Goal: Communication & Community: Participate in discussion

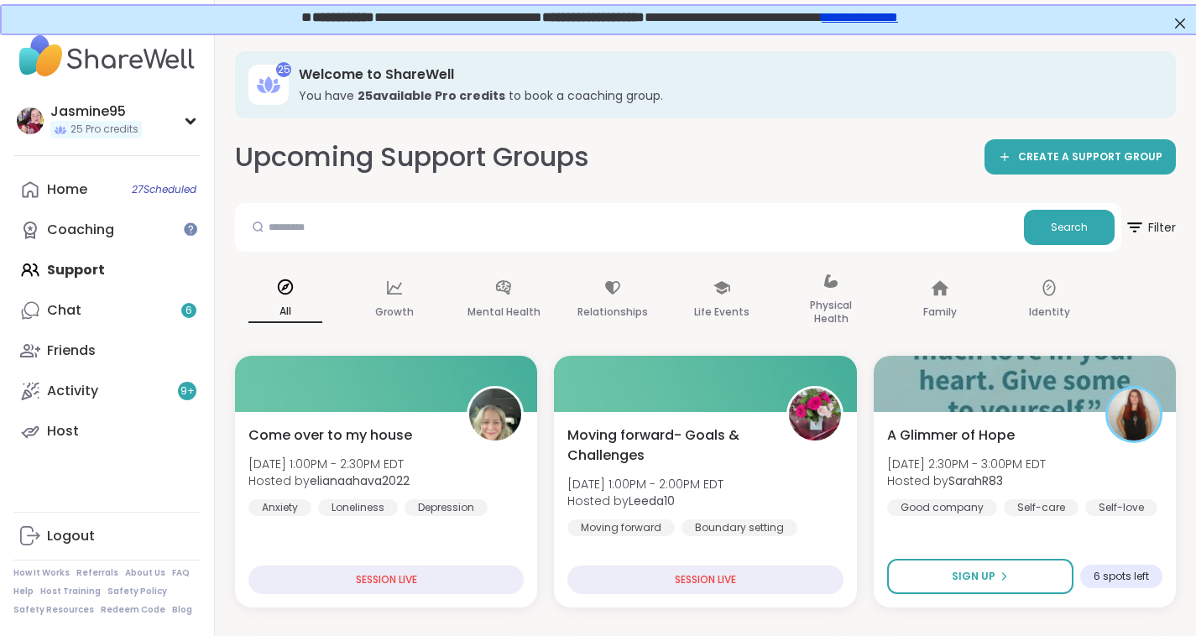
click at [91, 322] on link "Chat 6" at bounding box center [106, 310] width 187 height 40
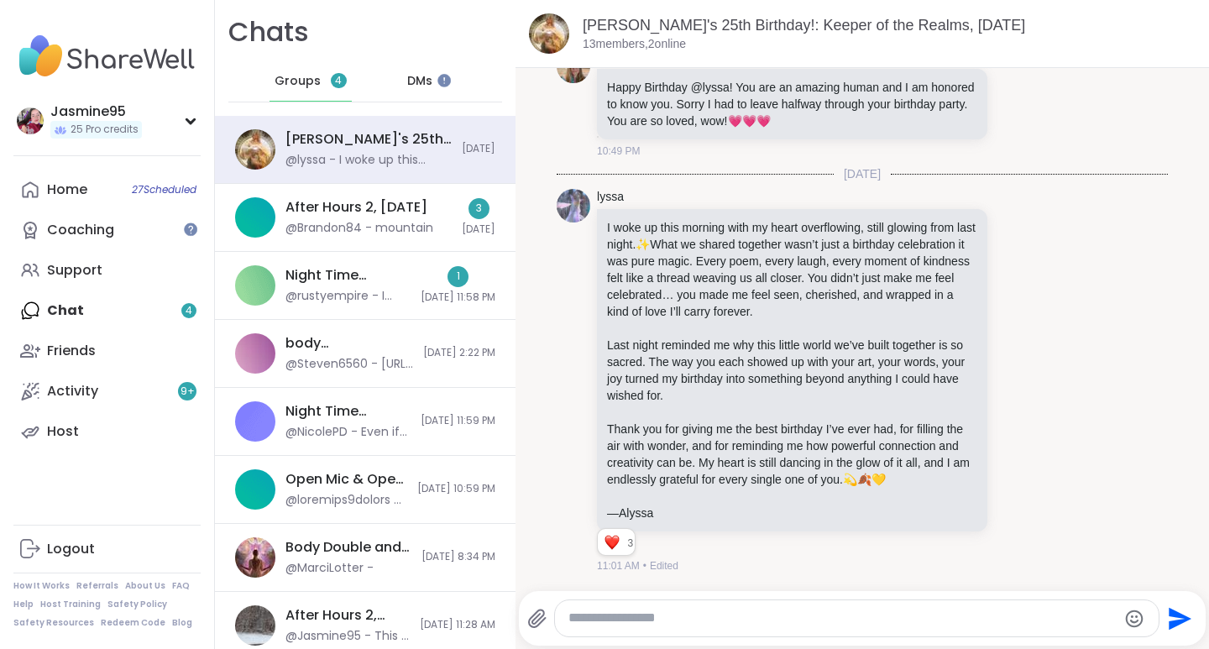
click at [1009, 373] on icon at bounding box center [1016, 381] width 15 height 17
click at [876, 347] on div "Select Reaction: Heart" at bounding box center [883, 354] width 15 height 15
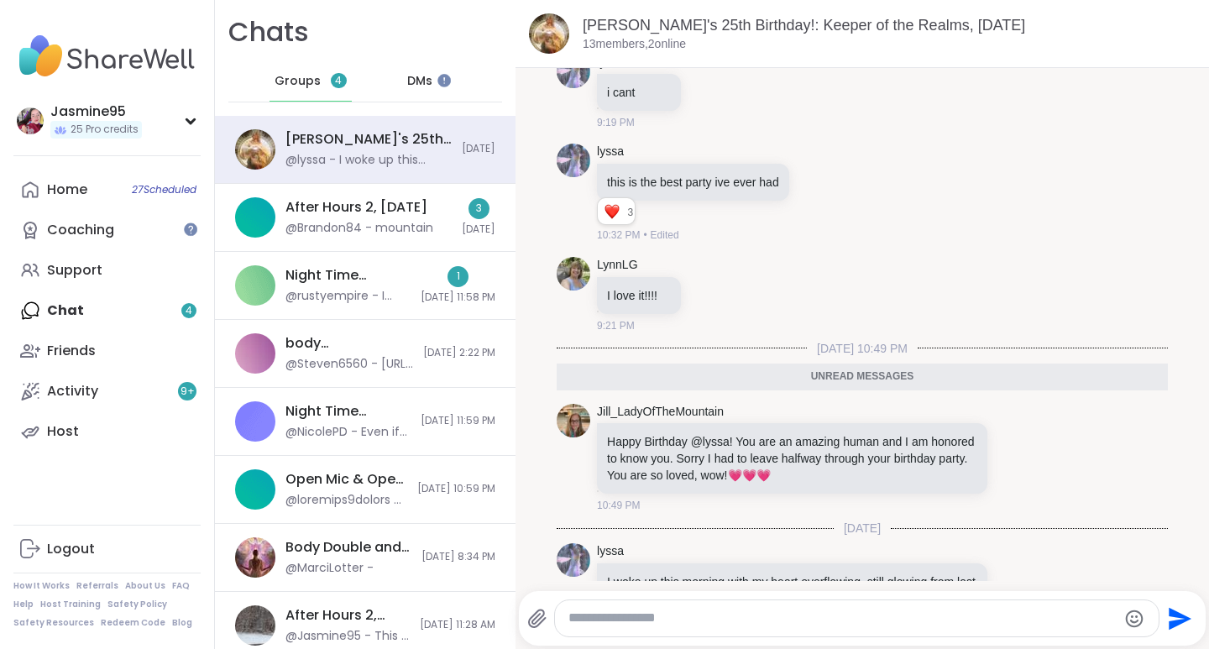
scroll to position [11000, 0]
click at [342, 231] on div "@Brandon84 - mountain" at bounding box center [359, 228] width 148 height 17
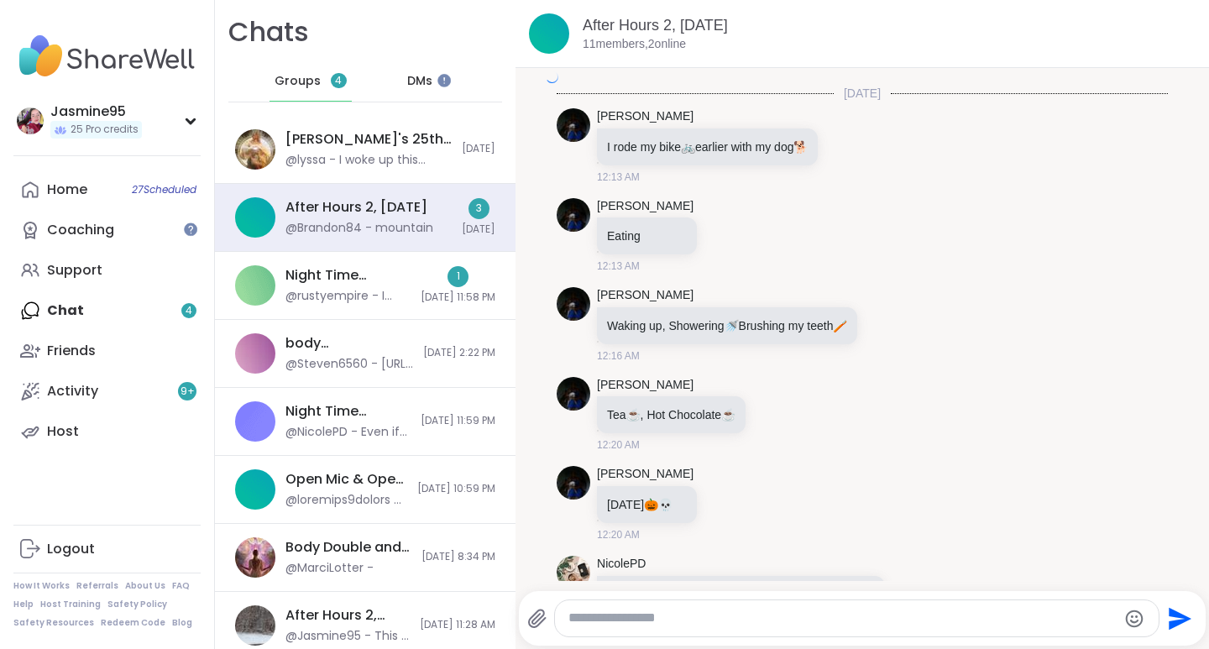
scroll to position [2760, 0]
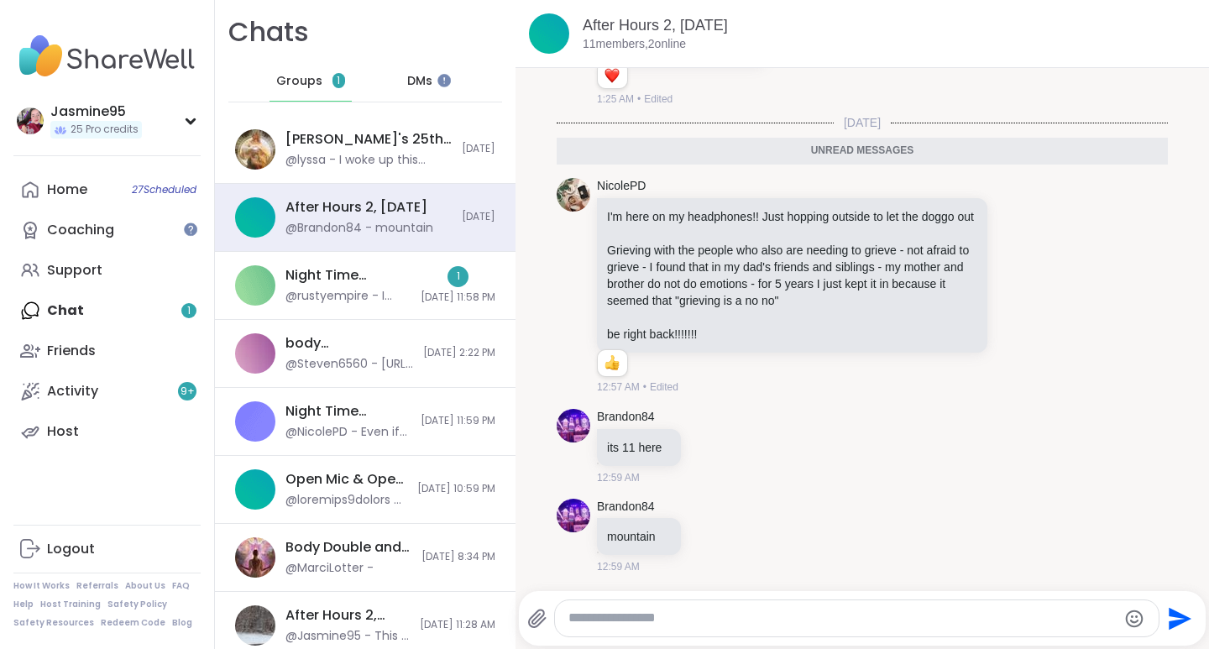
click at [373, 300] on div "@rustyempire - I never did hear how the" at bounding box center [347, 296] width 125 height 17
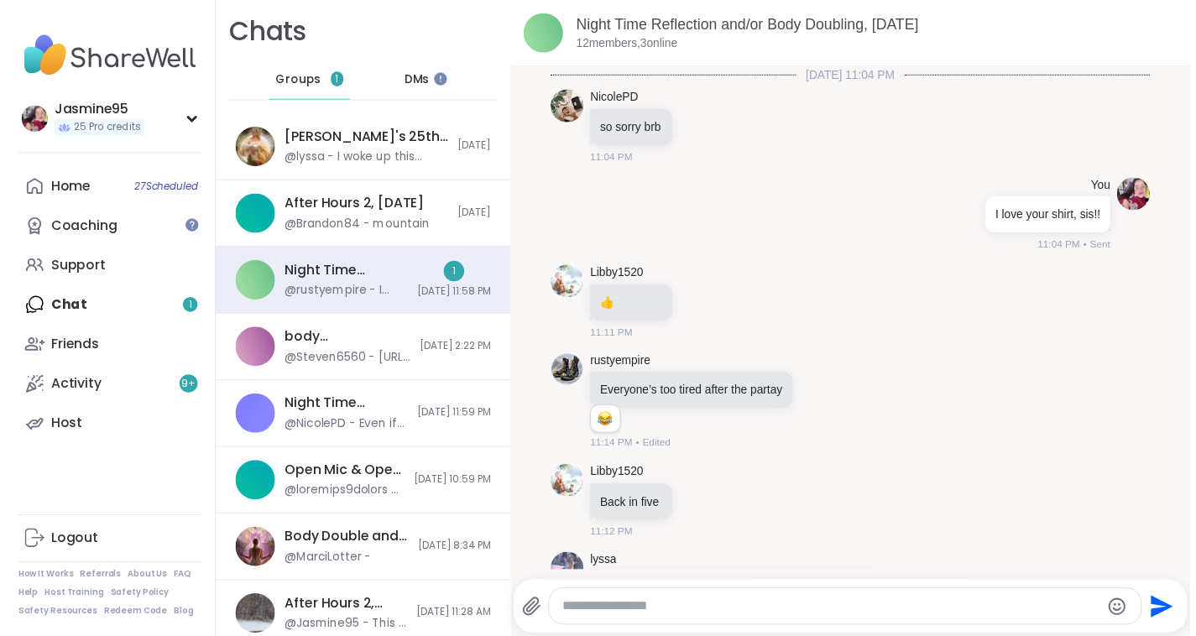
scroll to position [1179, 0]
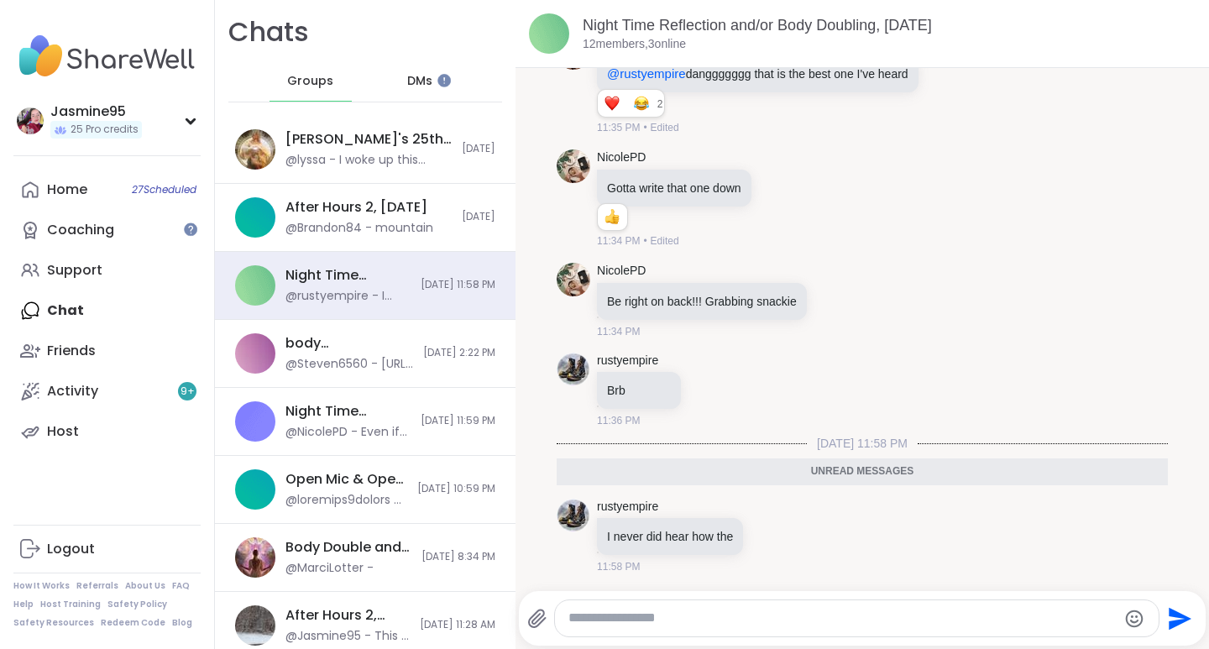
click at [125, 279] on link "Support" at bounding box center [106, 270] width 187 height 40
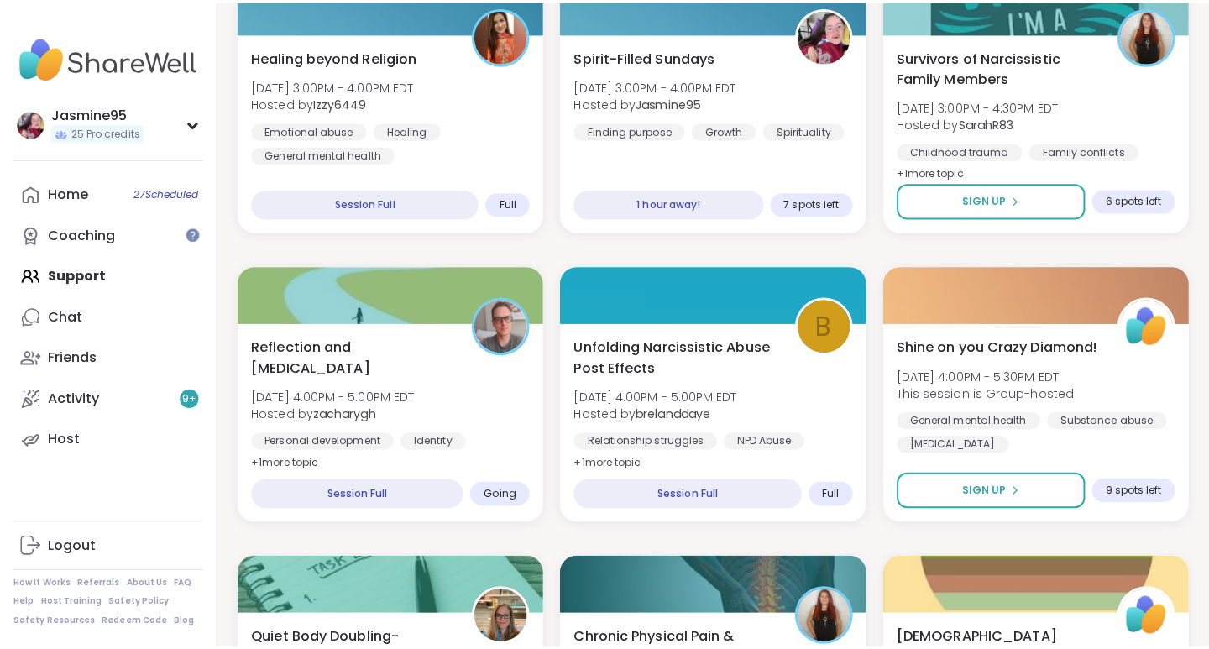
scroll to position [949, 0]
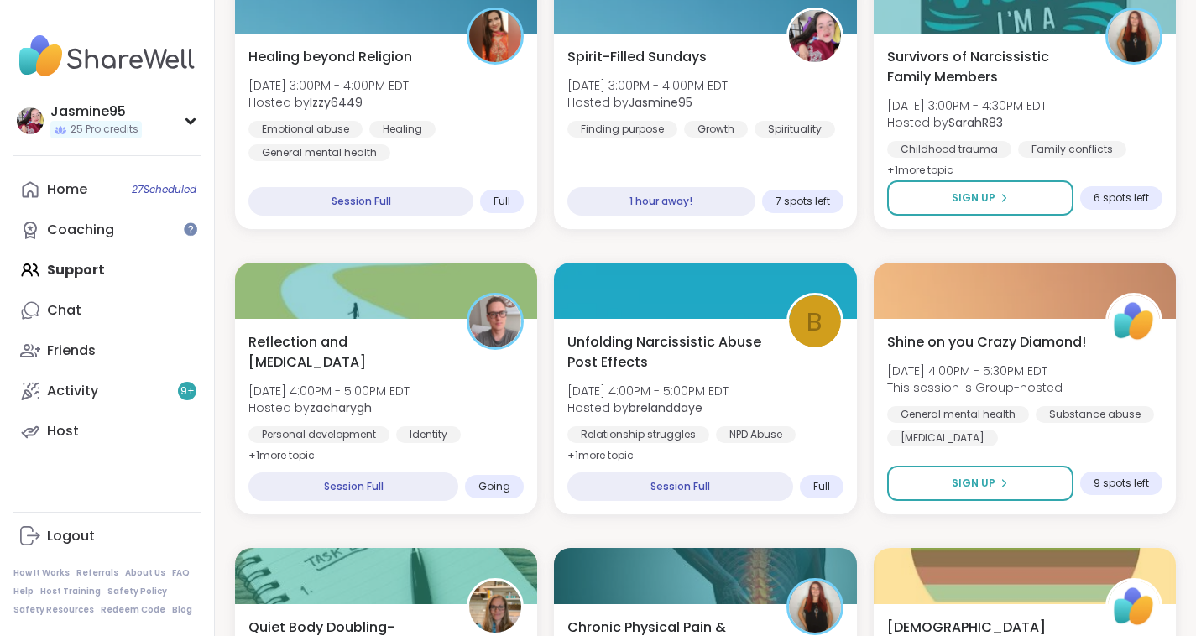
click at [630, 86] on span "[DATE] 3:00PM - 4:00PM EDT" at bounding box center [647, 85] width 160 height 17
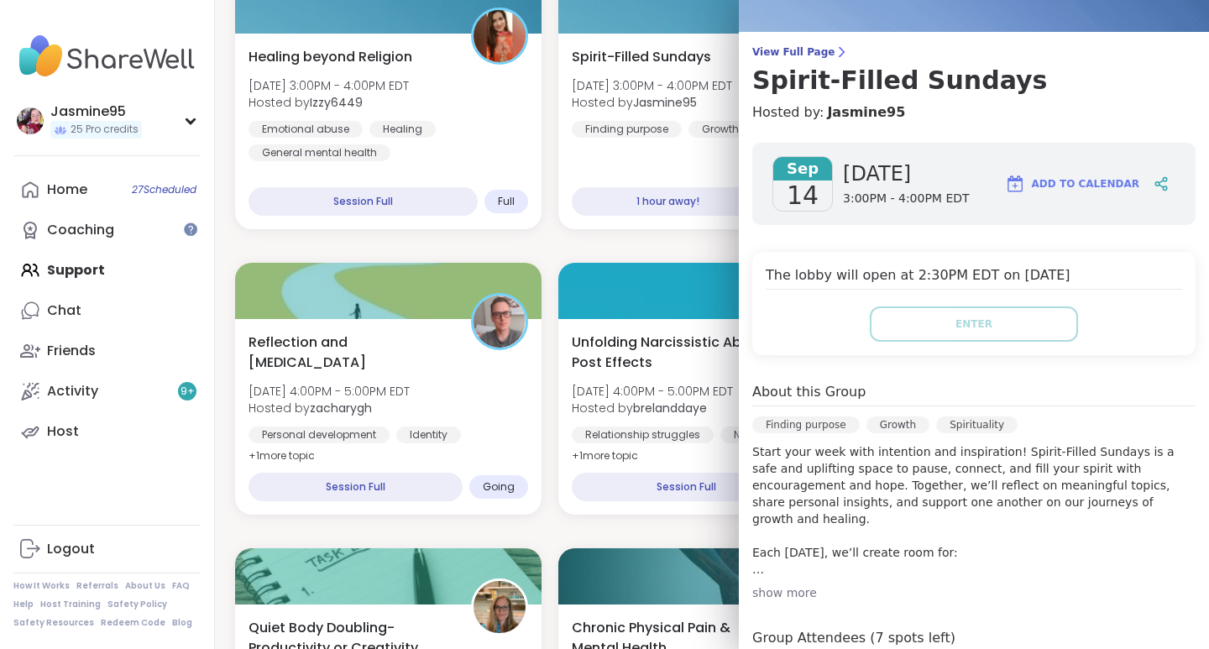
scroll to position [101, 0]
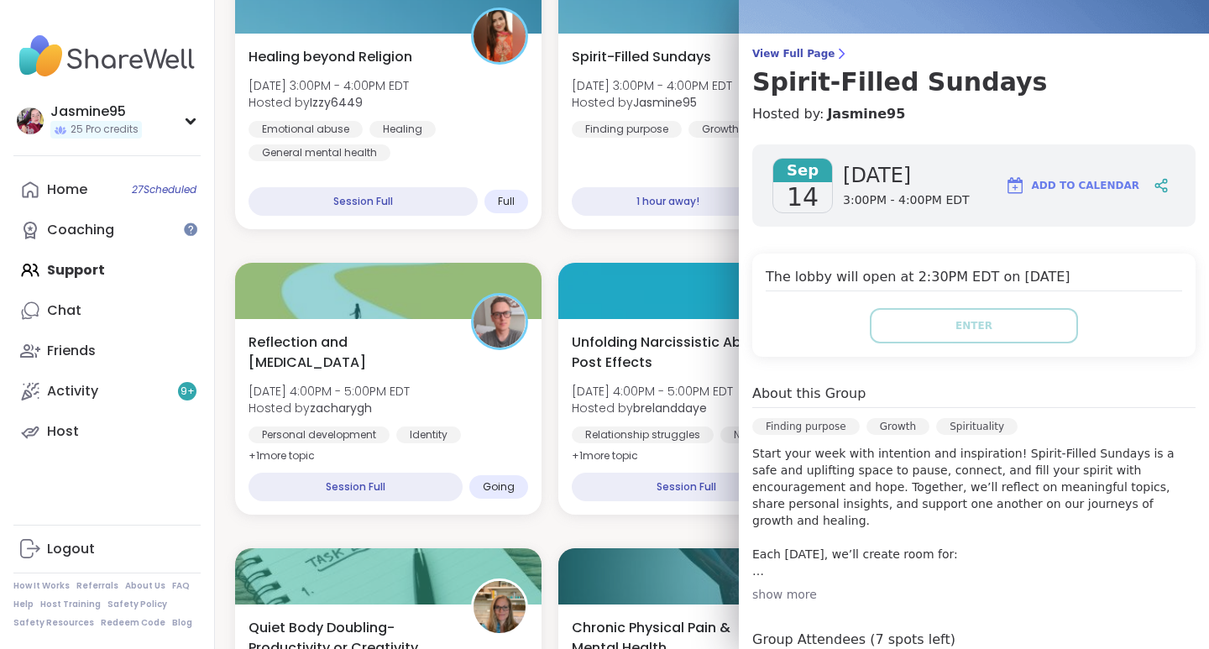
click at [1155, 185] on icon at bounding box center [1157, 186] width 4 height 4
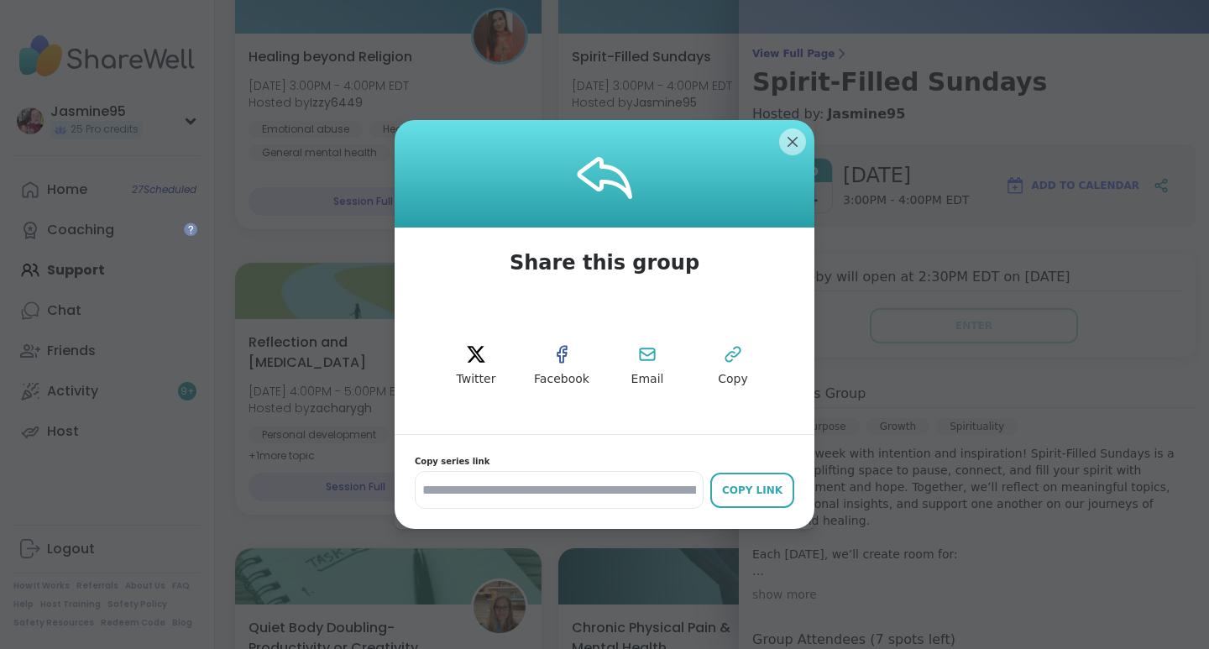
click at [724, 362] on icon at bounding box center [733, 354] width 20 height 20
